Goal: Information Seeking & Learning: Learn about a topic

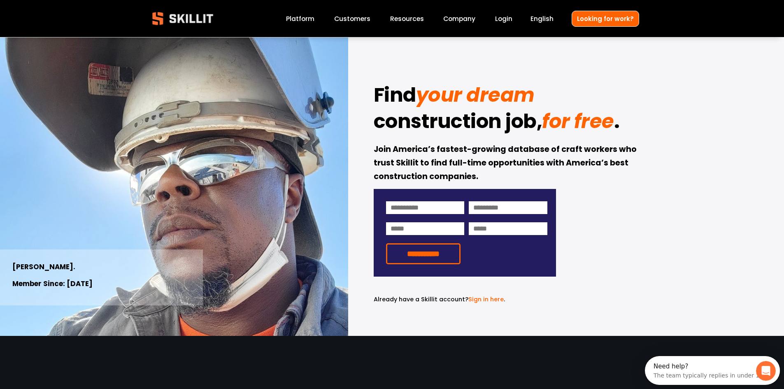
click at [301, 19] on link "Platform" at bounding box center [300, 18] width 28 height 11
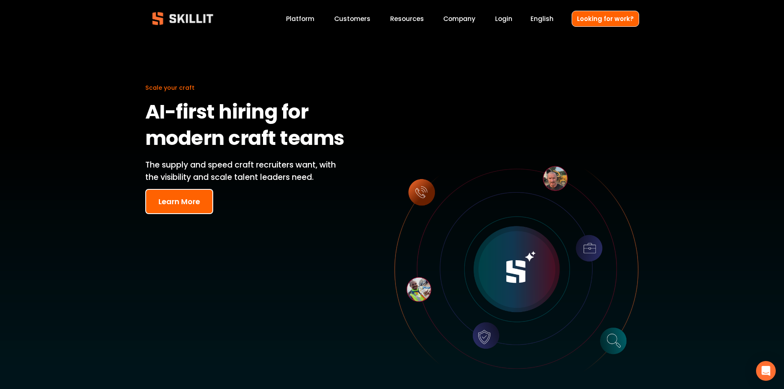
click at [359, 17] on link "Customers" at bounding box center [352, 18] width 36 height 11
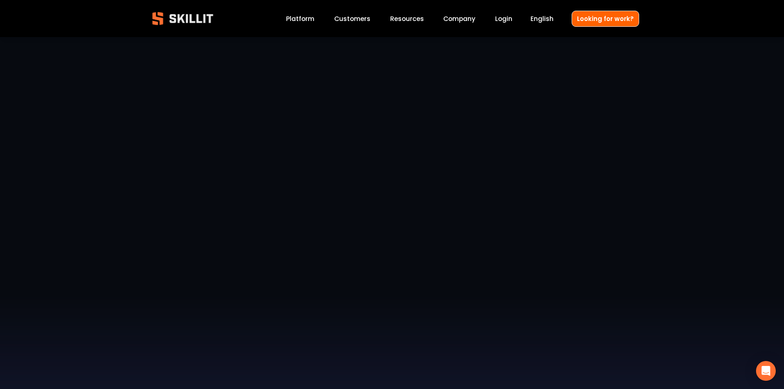
click at [406, 17] on span "Resources" at bounding box center [407, 18] width 34 height 9
click at [0, 0] on span "Pricing" at bounding box center [0, 0] width 0 height 0
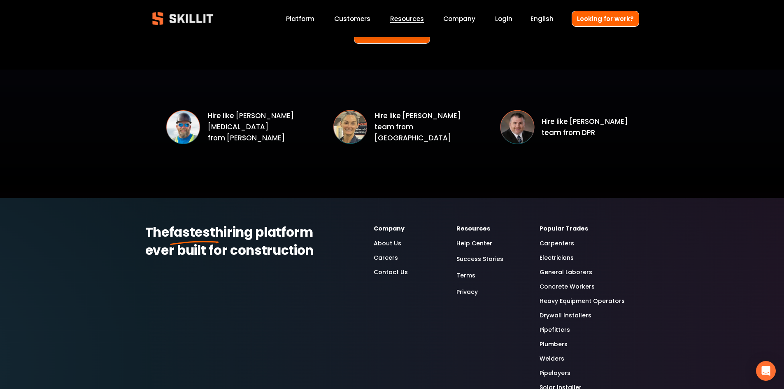
scroll to position [1234, 0]
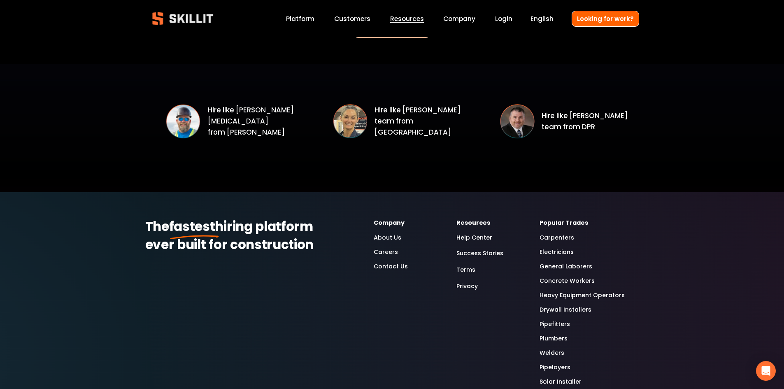
click at [562, 309] on link "Drywall Installers" at bounding box center [565, 309] width 52 height 9
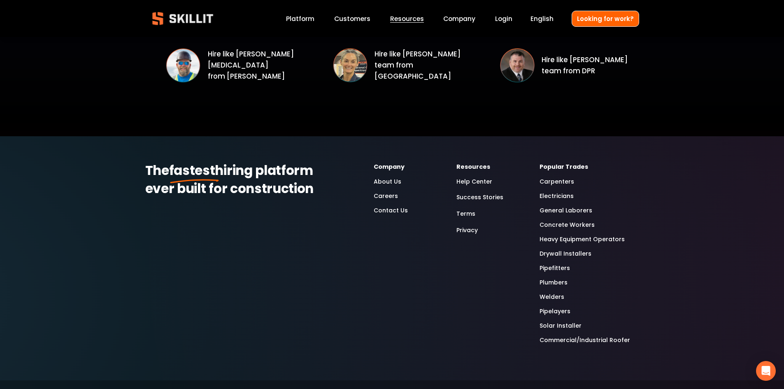
scroll to position [1316, 0]
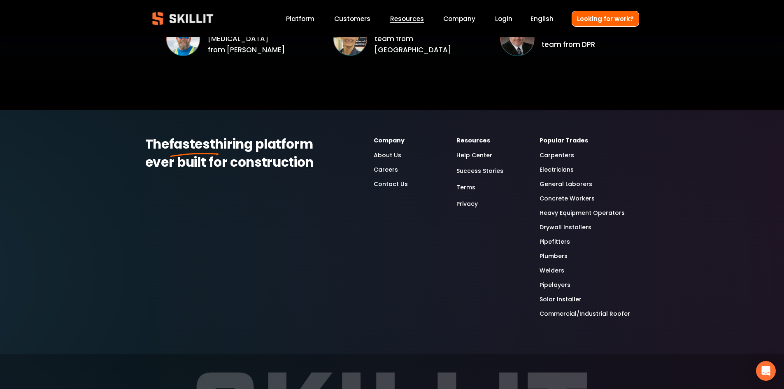
click at [559, 156] on link "Carpenters" at bounding box center [556, 155] width 35 height 9
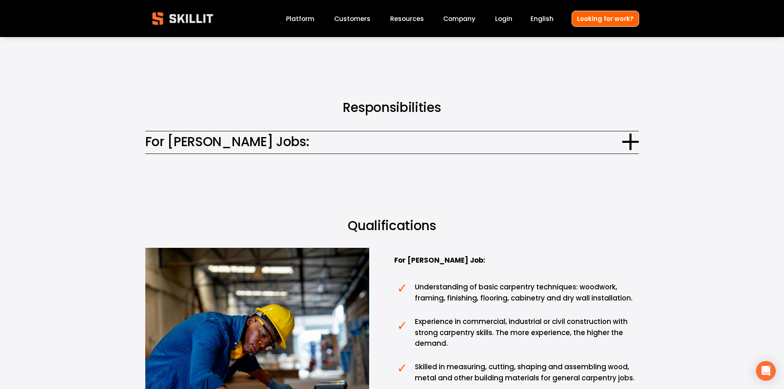
scroll to position [535, 0]
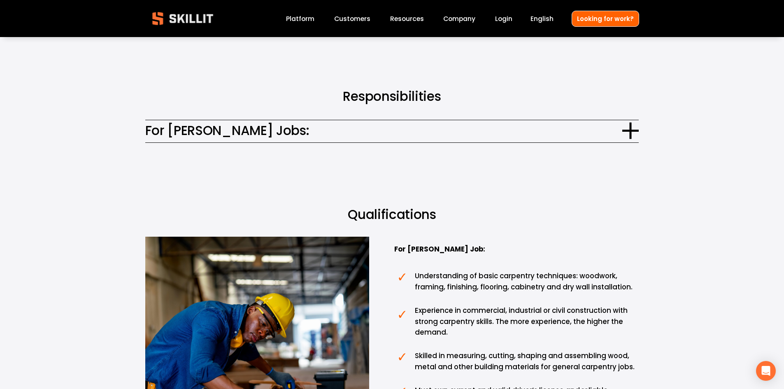
click at [633, 132] on div at bounding box center [630, 131] width 16 height 2
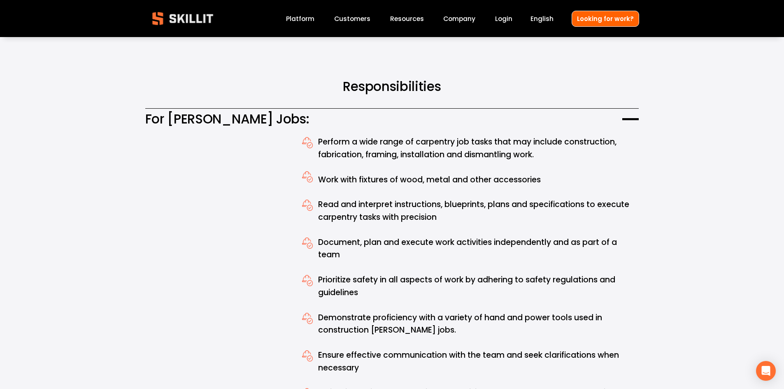
click at [631, 118] on div at bounding box center [630, 119] width 16 height 16
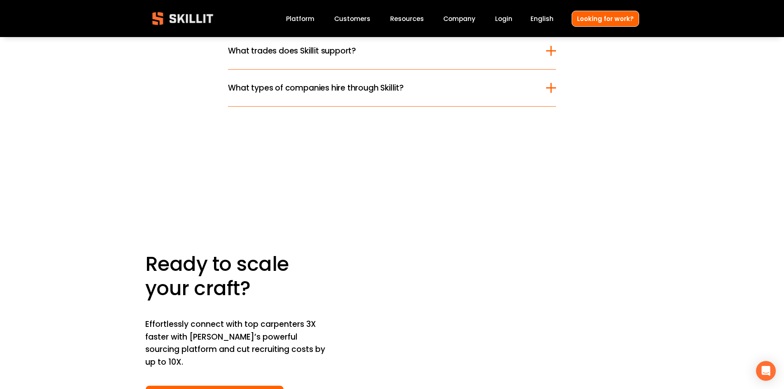
scroll to position [2427, 0]
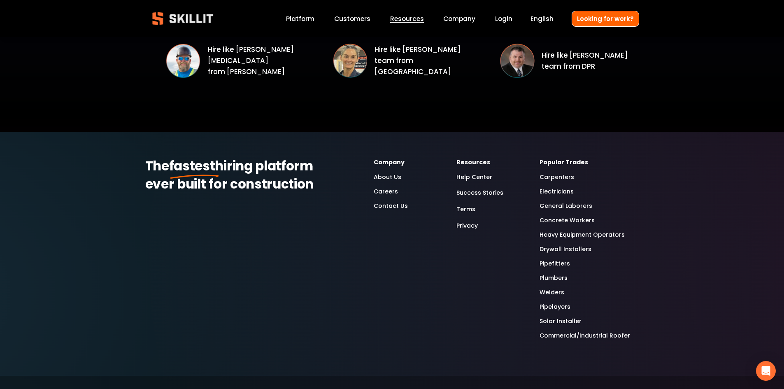
scroll to position [1316, 0]
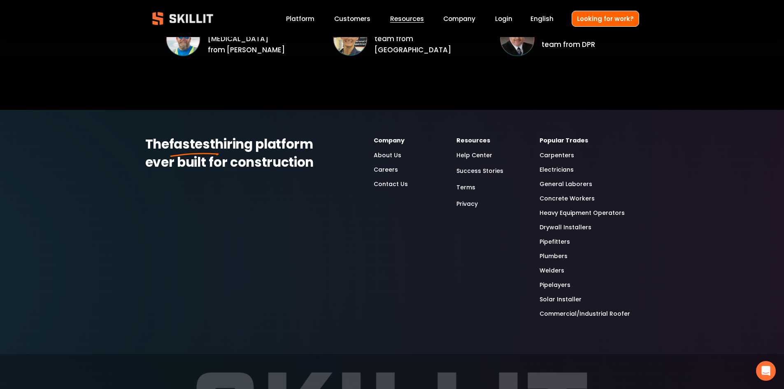
click at [562, 230] on link "Drywall Installers" at bounding box center [565, 227] width 52 height 9
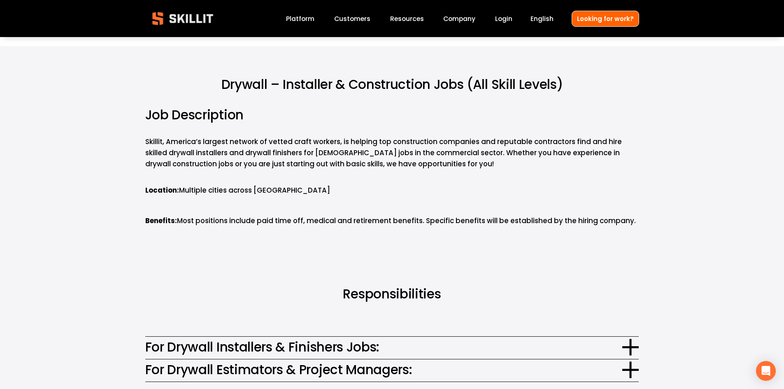
scroll to position [453, 0]
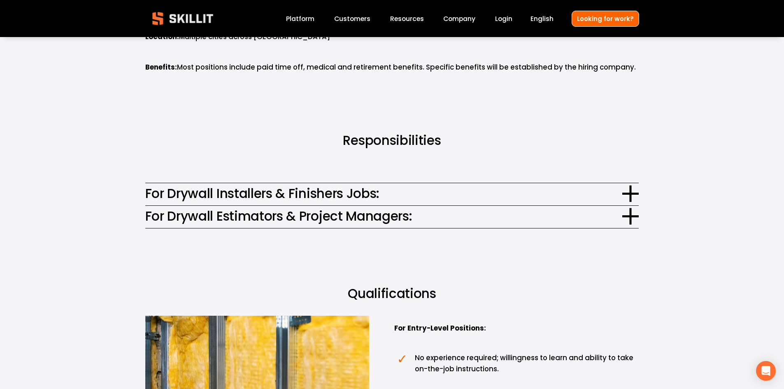
click at [632, 190] on div at bounding box center [630, 194] width 16 height 16
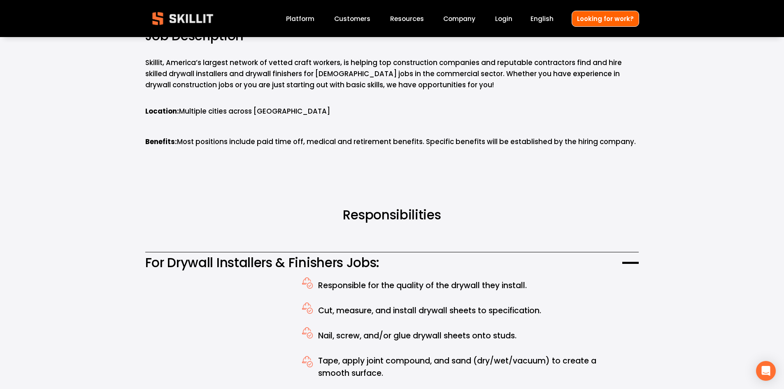
scroll to position [370, 0]
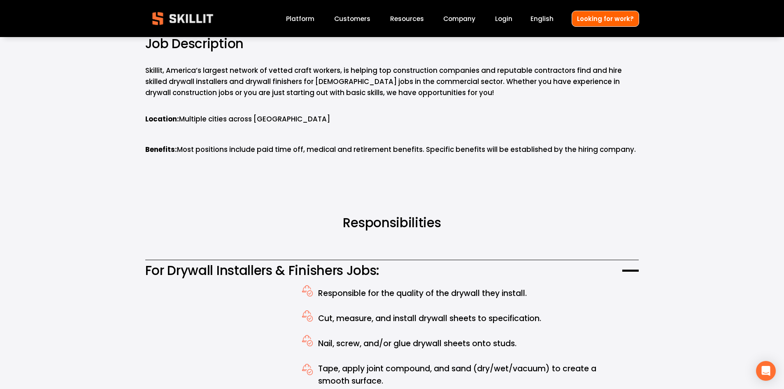
click at [631, 267] on div at bounding box center [630, 270] width 16 height 16
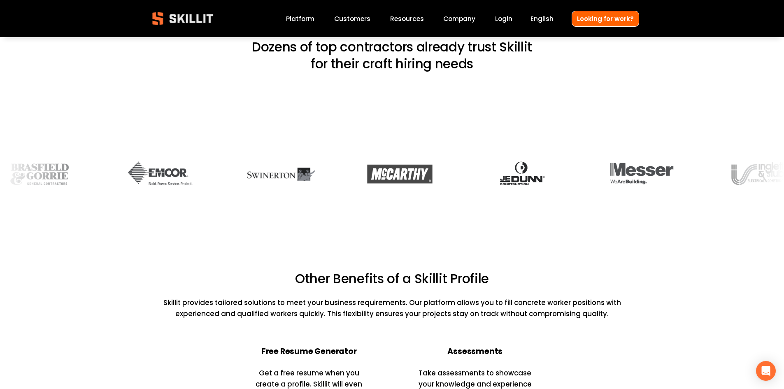
scroll to position [1810, 0]
